Goal: Information Seeking & Learning: Learn about a topic

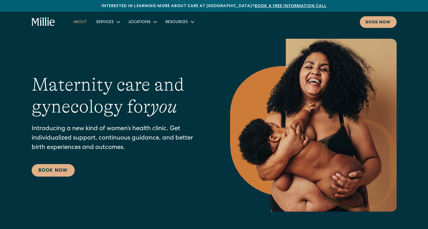
click at [85, 22] on link "About" at bounding box center [80, 21] width 23 height 9
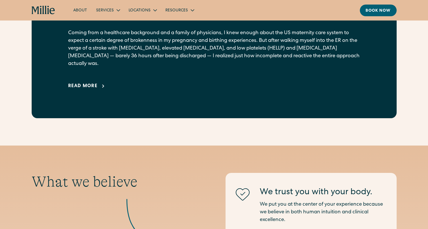
scroll to position [457, 0]
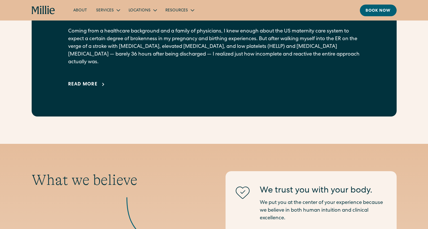
click at [88, 81] on div "Read more" at bounding box center [83, 84] width 30 height 7
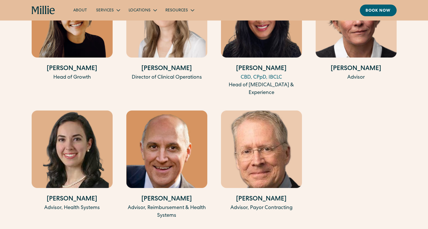
scroll to position [1855, 0]
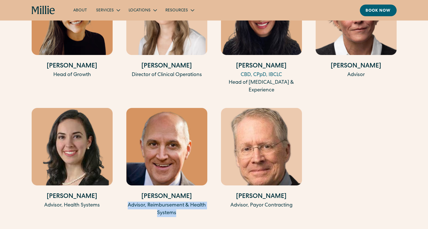
drag, startPoint x: 127, startPoint y: 198, endPoint x: 195, endPoint y: 209, distance: 68.9
click at [195, 209] on div "Advisor, Reimbursement & Health Systems" at bounding box center [166, 209] width 81 height 15
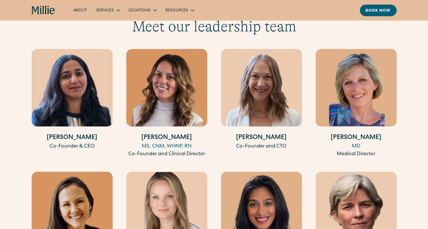
scroll to position [1598, 0]
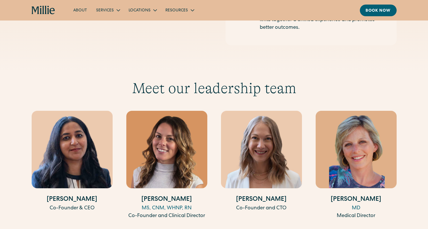
click at [80, 10] on link "About" at bounding box center [80, 9] width 23 height 9
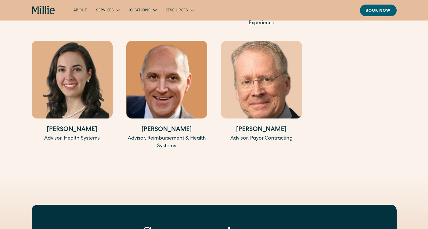
scroll to position [1313, 0]
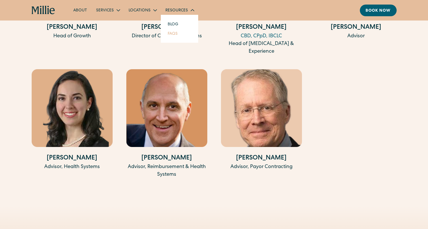
click at [169, 33] on link "FAQs" at bounding box center [172, 33] width 19 height 9
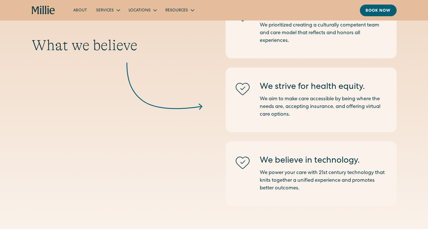
scroll to position [799, 0]
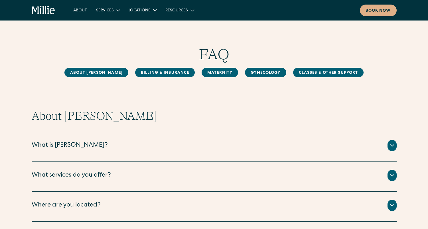
click at [394, 146] on icon at bounding box center [392, 145] width 7 height 7
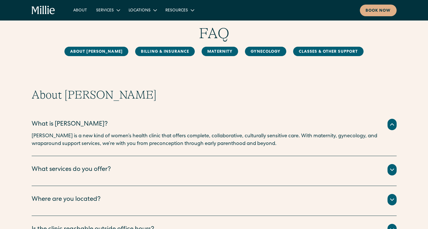
scroll to position [29, 0]
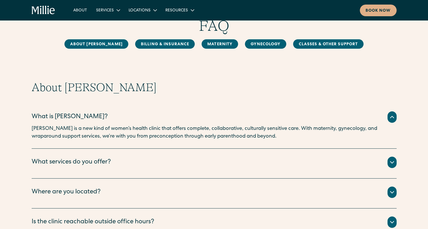
click at [394, 163] on icon at bounding box center [392, 162] width 7 height 7
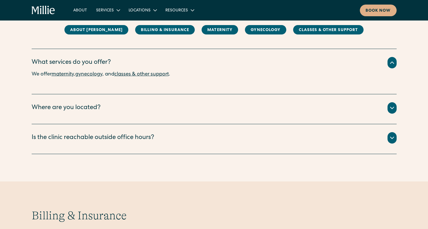
scroll to position [143, 0]
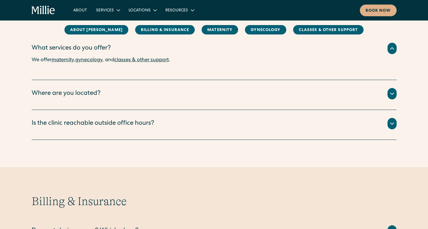
click at [393, 94] on icon at bounding box center [392, 93] width 7 height 7
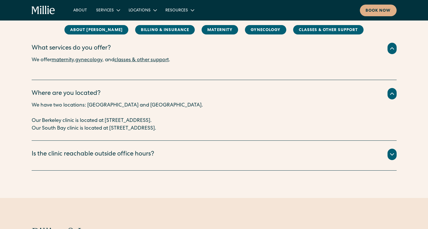
click at [394, 156] on icon at bounding box center [392, 154] width 7 height 7
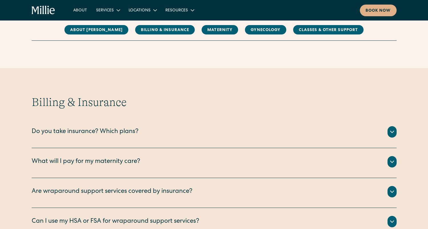
scroll to position [314, 0]
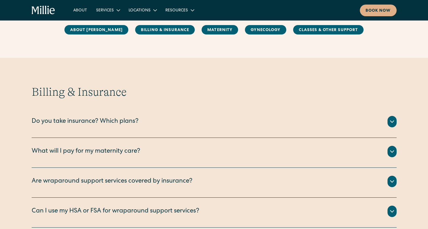
click at [393, 126] on div at bounding box center [392, 121] width 9 height 11
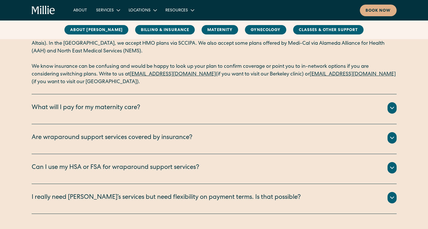
scroll to position [457, 0]
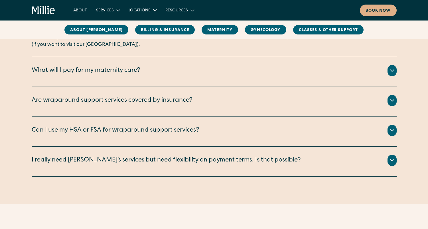
click at [392, 71] on icon at bounding box center [392, 70] width 7 height 7
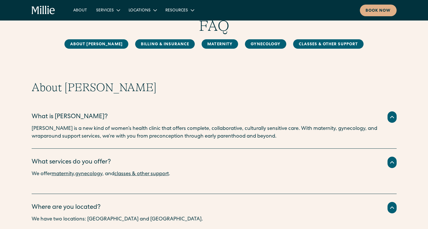
scroll to position [0, 0]
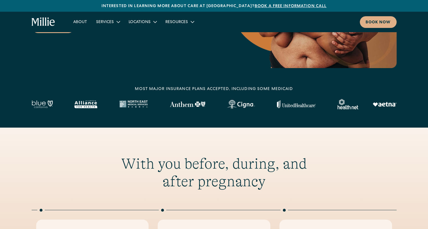
scroll to position [86, 0]
